Goal: Transaction & Acquisition: Download file/media

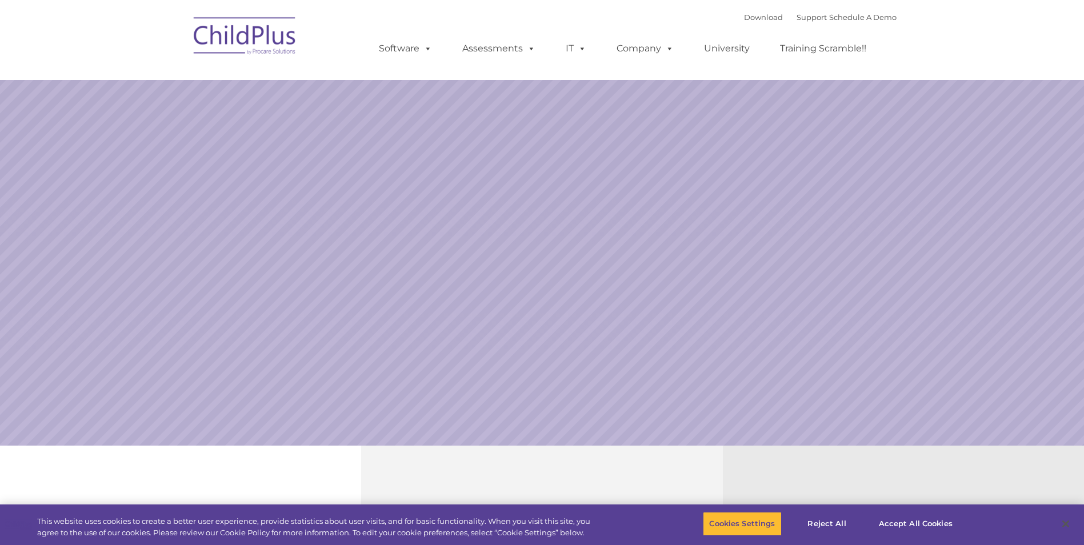
select select "MEDIUM"
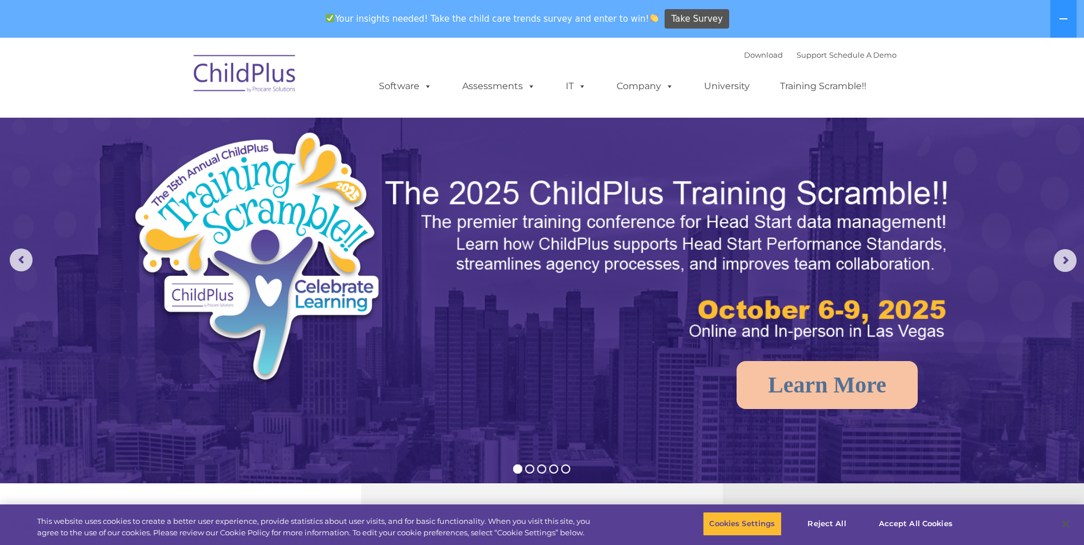
click at [748, 50] on div "Download Support | Schedule A Demo " at bounding box center [820, 54] width 153 height 17
click at [747, 53] on link "Download" at bounding box center [763, 54] width 39 height 9
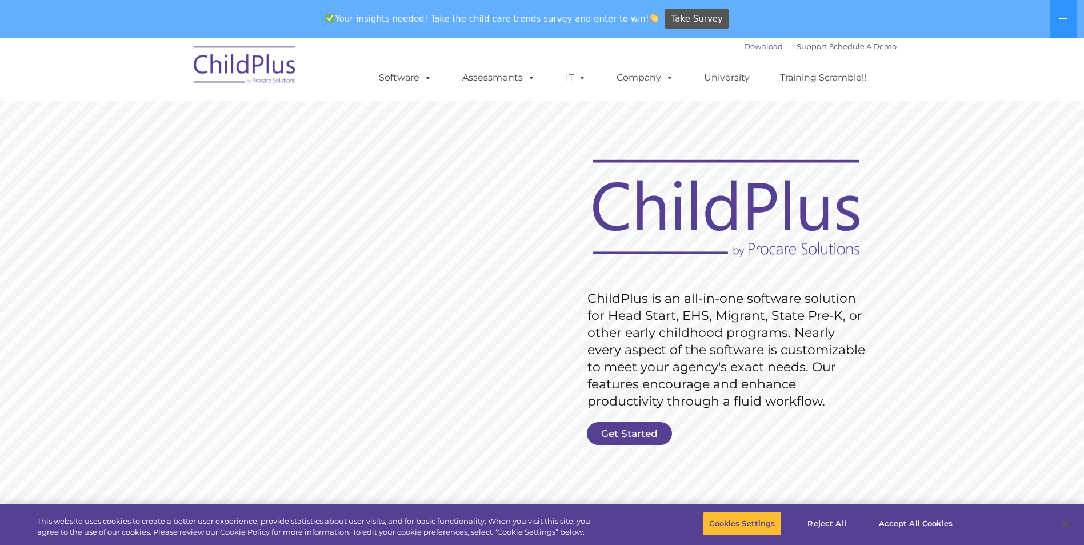
click at [753, 45] on link "Download" at bounding box center [763, 46] width 39 height 9
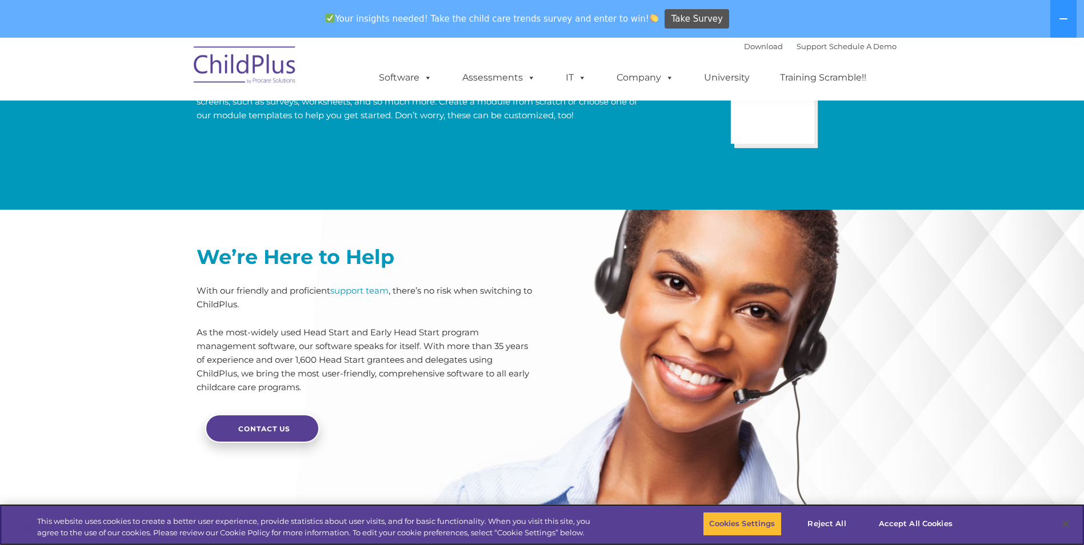
scroll to position [2710, 0]
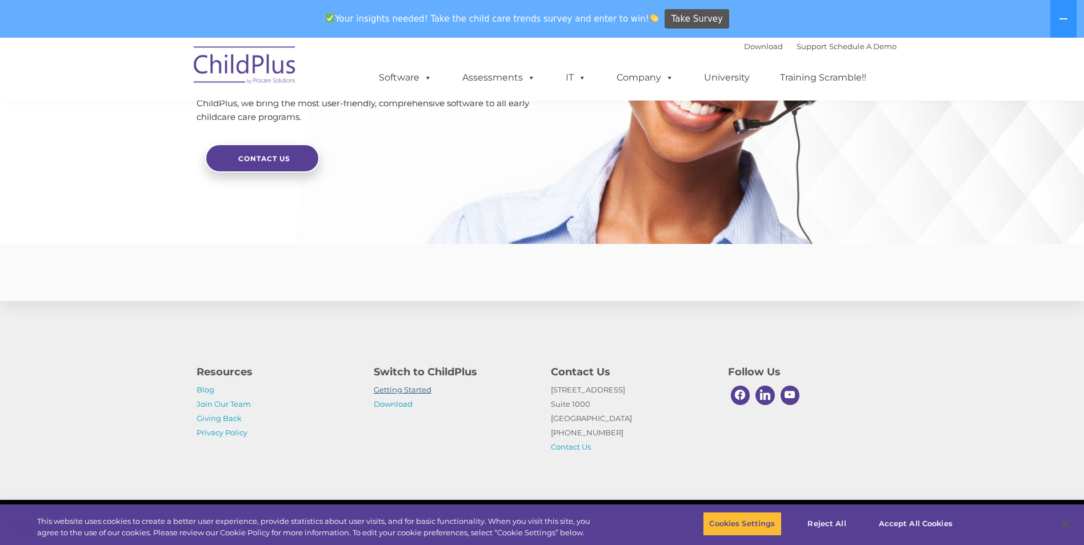
click at [412, 392] on link "Getting Started" at bounding box center [403, 389] width 58 height 9
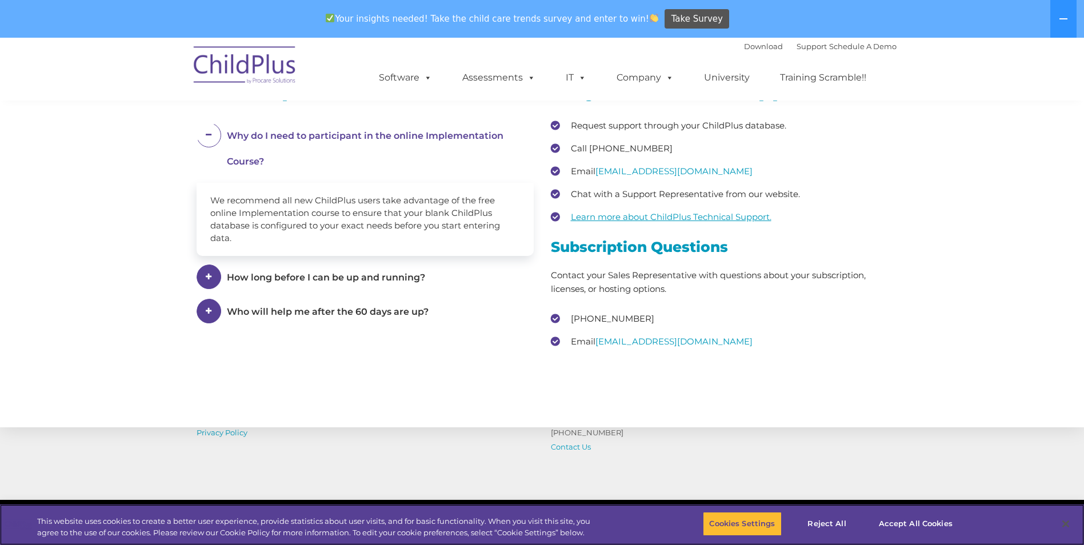
scroll to position [1697, 0]
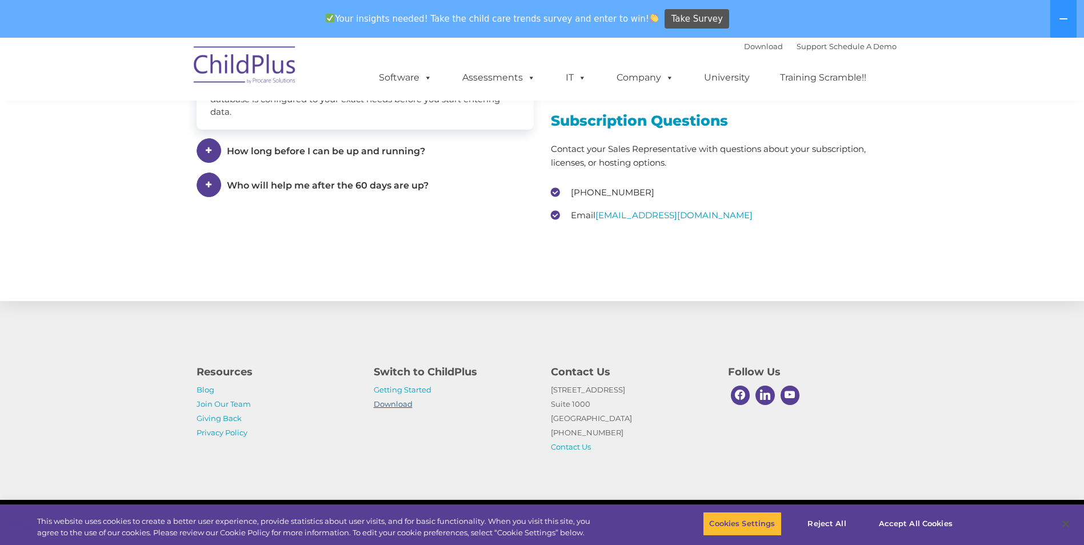
click at [390, 407] on link "Download" at bounding box center [393, 403] width 39 height 9
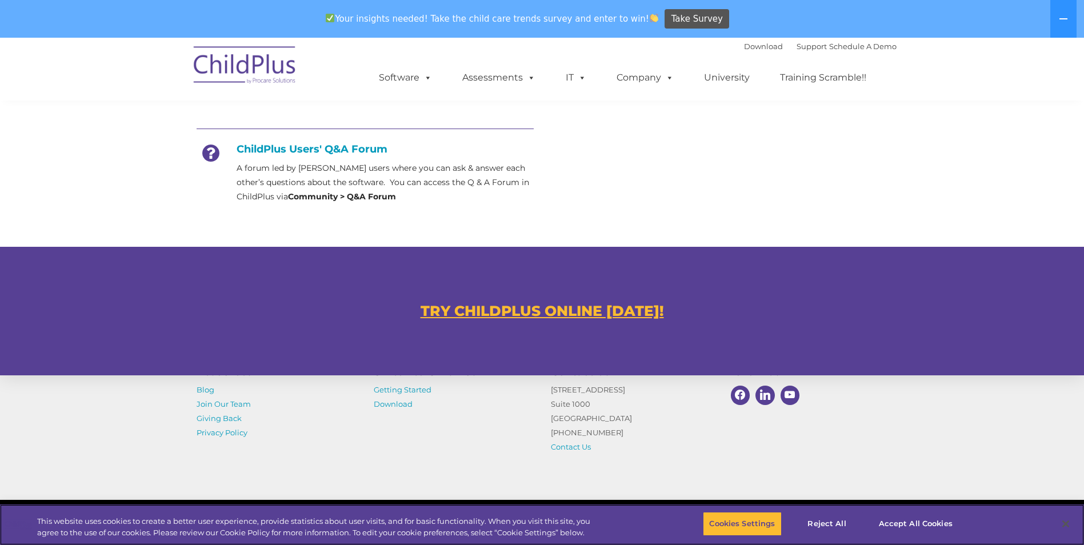
scroll to position [544, 0]
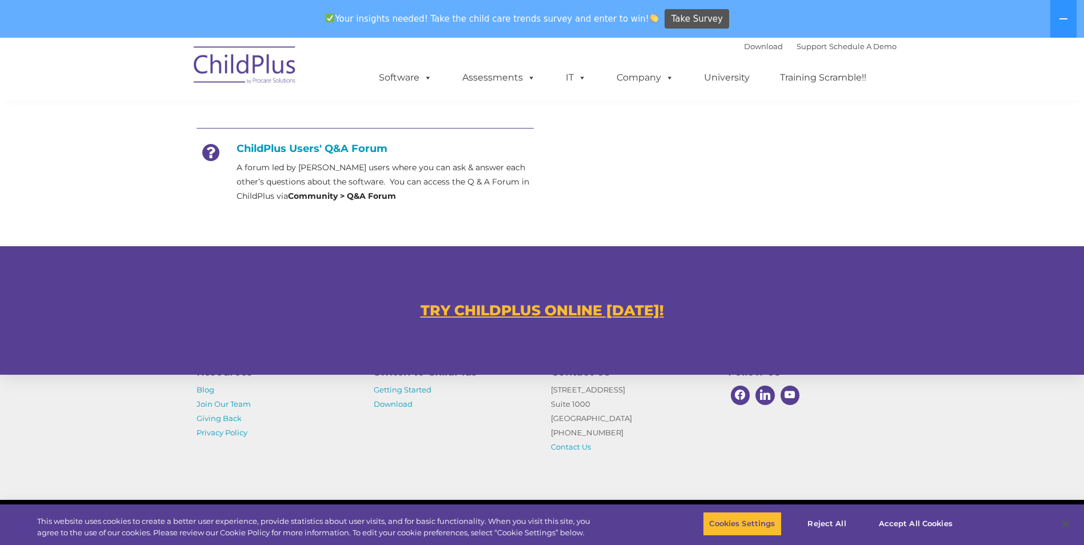
click at [498, 310] on u "TRY CHILDPLUS ONLINE TODAY!" at bounding box center [542, 310] width 243 height 17
